Goal: Check status: Check status

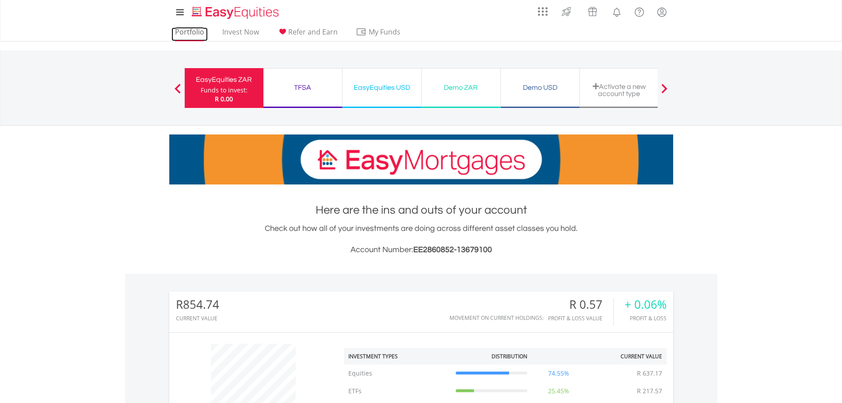
click at [196, 31] on link "Portfolio" at bounding box center [190, 34] width 36 height 14
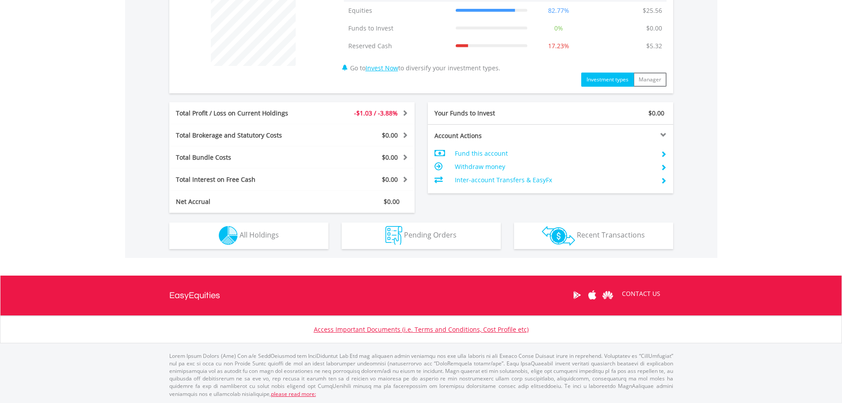
scroll to position [363, 0]
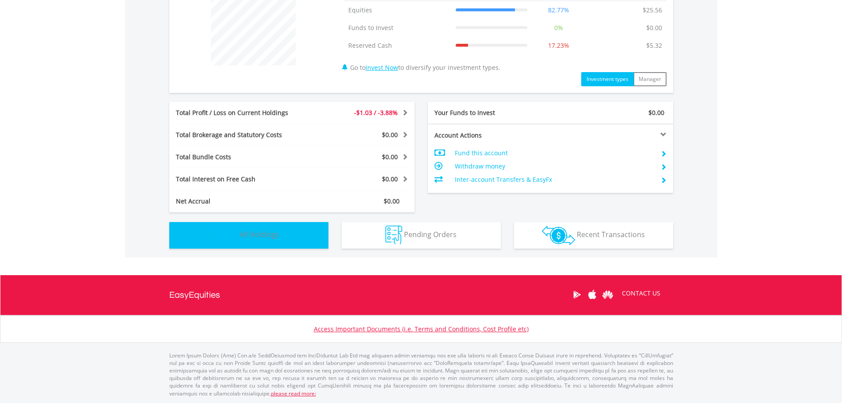
click at [285, 237] on button "Holdings All Holdings" at bounding box center [248, 235] width 159 height 27
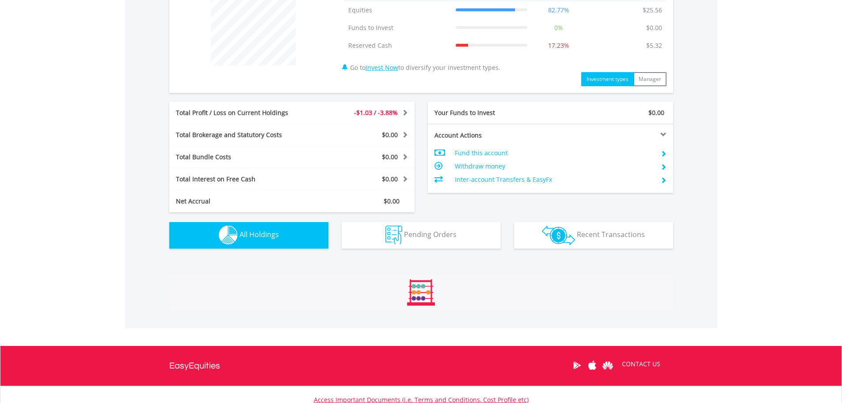
scroll to position [534, 0]
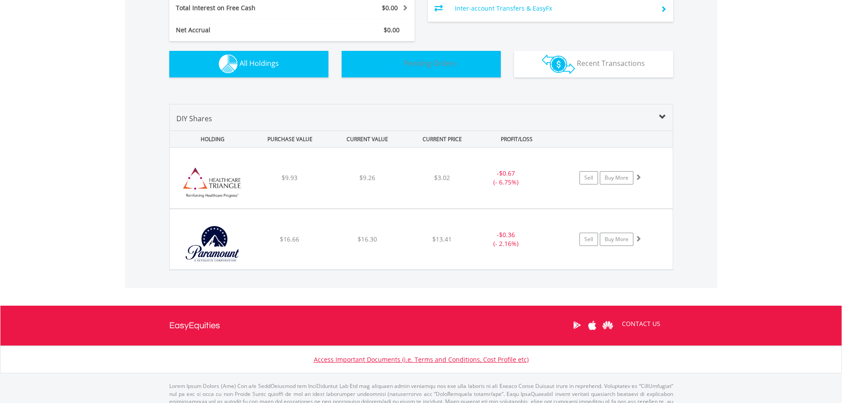
click at [397, 70] on img "button" at bounding box center [394, 63] width 17 height 19
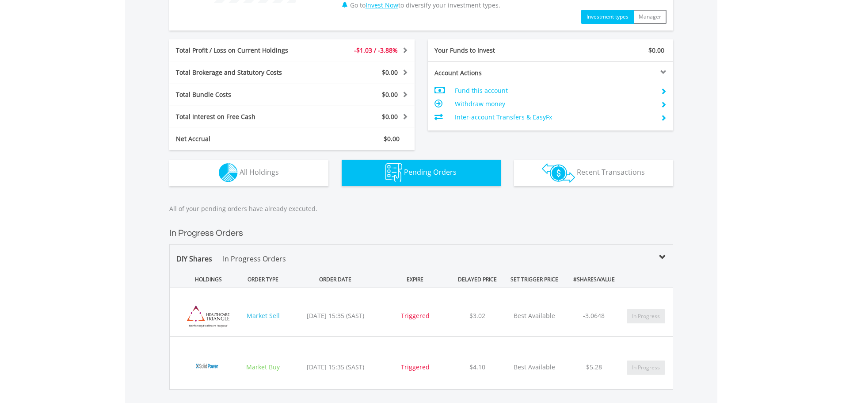
scroll to position [584, 0]
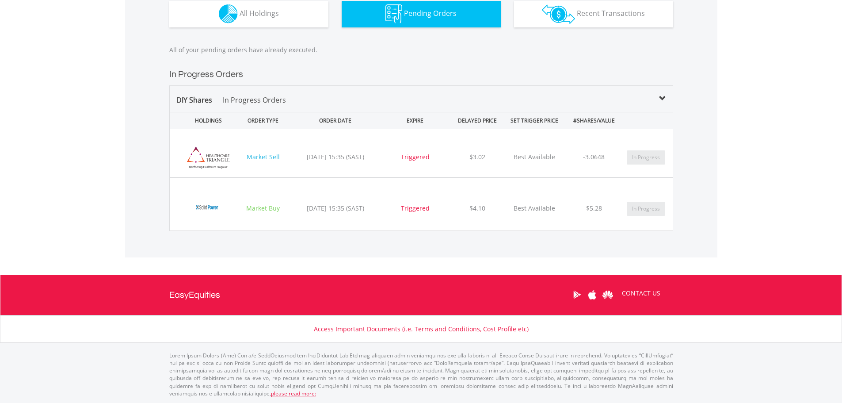
click at [473, 238] on div "All of your pending orders have already executed. In Progress Orders DIY Shares…" at bounding box center [421, 146] width 592 height 221
click at [415, 125] on div "EXPIRE" at bounding box center [414, 120] width 65 height 16
click at [269, 234] on div "All of your pending orders have already executed. In Progress Orders DIY Shares…" at bounding box center [421, 146] width 592 height 221
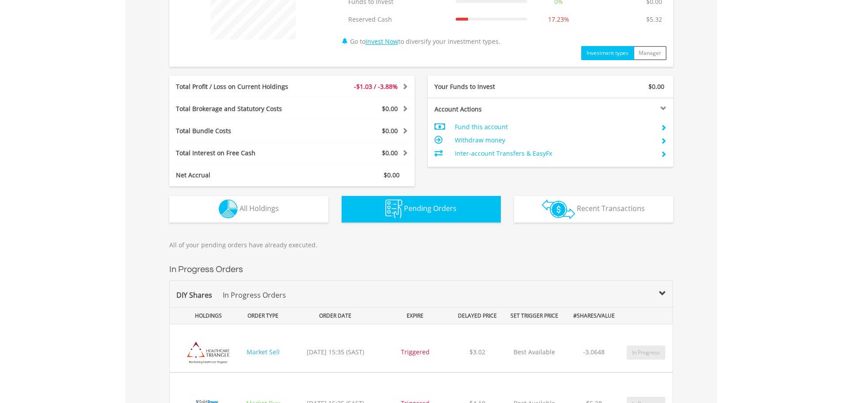
scroll to position [319, 0]
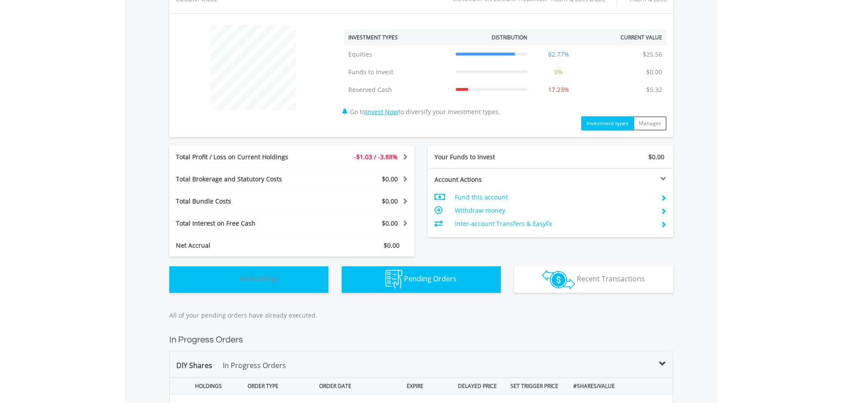
click at [272, 278] on span "All Holdings" at bounding box center [259, 279] width 39 height 10
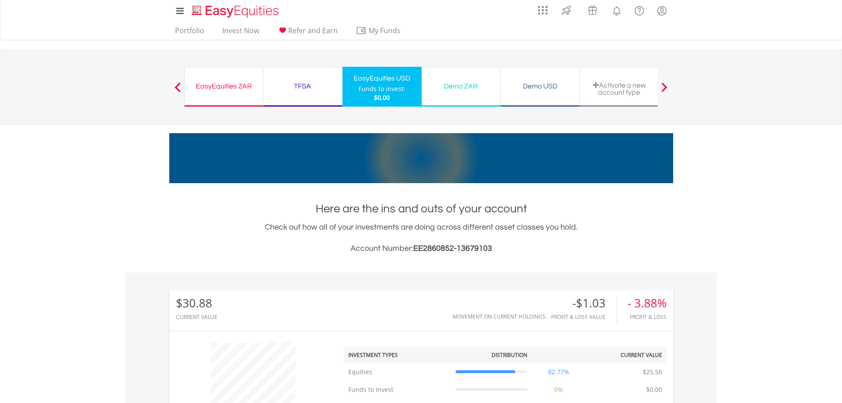
scroll to position [0, 0]
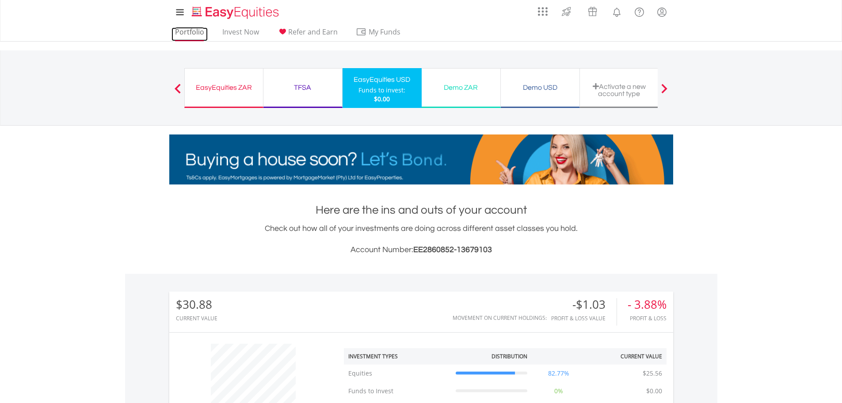
click at [188, 30] on link "Portfolio" at bounding box center [190, 34] width 36 height 14
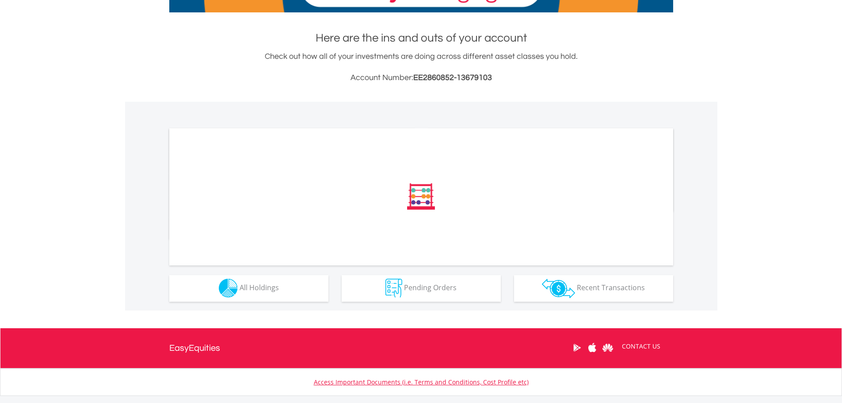
scroll to position [177, 0]
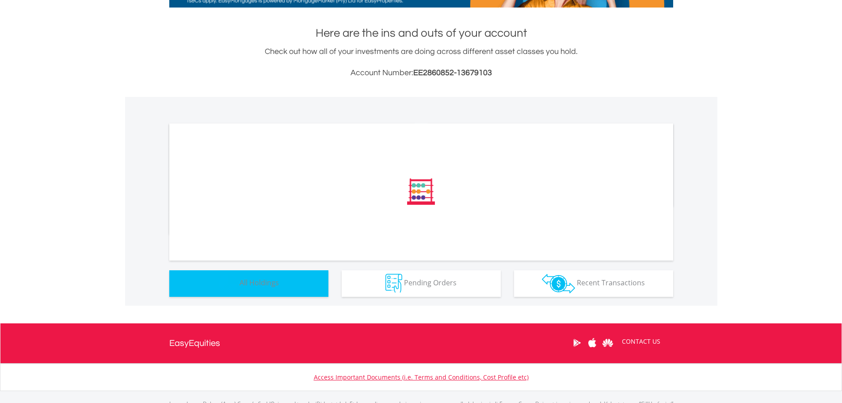
click at [281, 287] on button "Holdings All Holdings" at bounding box center [248, 283] width 159 height 27
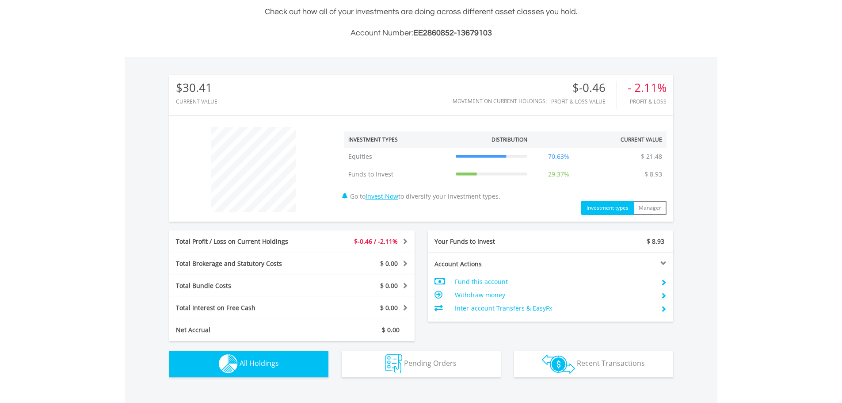
scroll to position [232, 0]
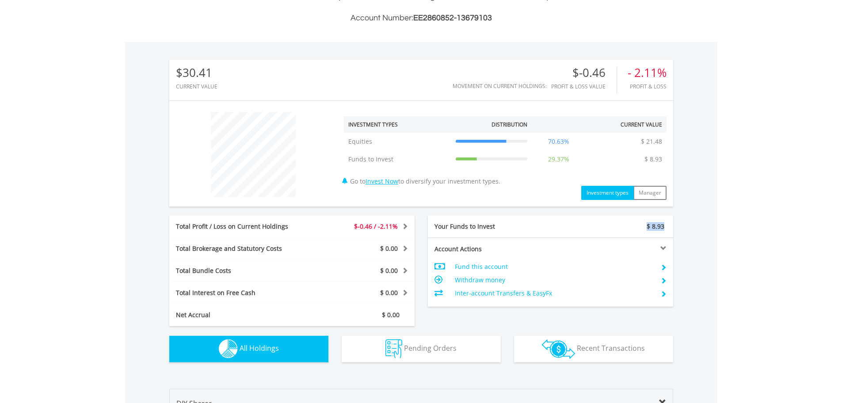
drag, startPoint x: 636, startPoint y: 231, endPoint x: 664, endPoint y: 229, distance: 27.9
click at [664, 229] on div "Your Funds to Invest $ 8.93" at bounding box center [550, 226] width 245 height 22
click at [716, 232] on div "$30.41 CURRENT VALUE Movement on Current Holdings: $-0.46 Profit & Loss Value -…" at bounding box center [421, 206] width 592 height 329
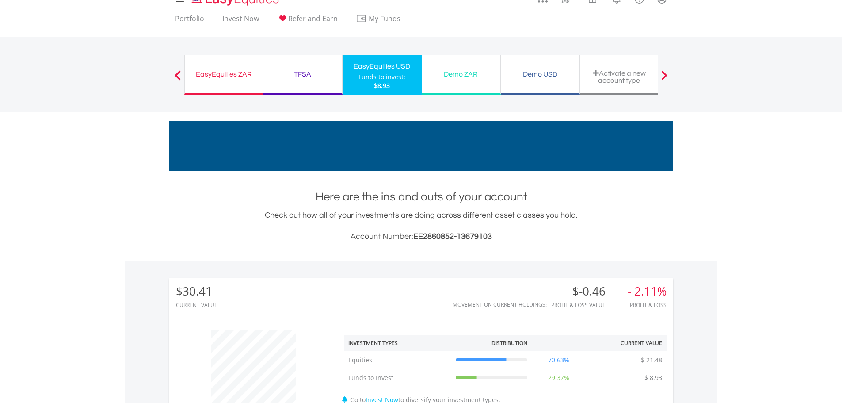
scroll to position [0, 0]
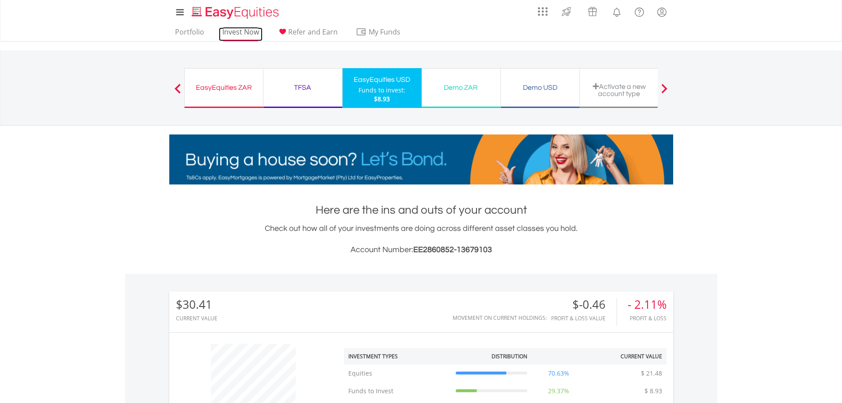
click at [251, 30] on link "Invest Now" at bounding box center [241, 34] width 44 height 14
